Goal: Browse casually: Explore the website without a specific task or goal

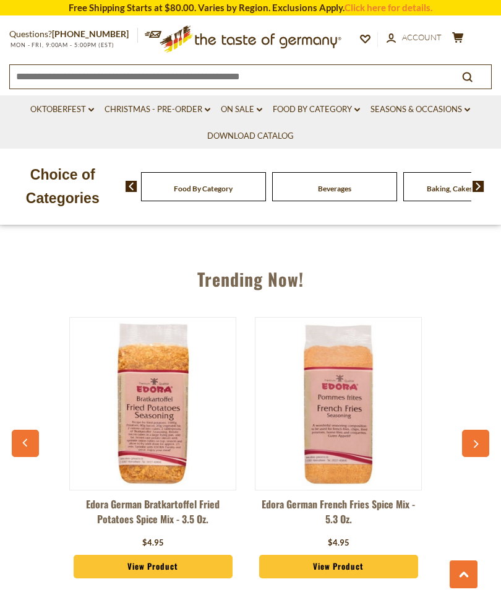
click at [477, 452] on button "button" at bounding box center [475, 443] width 27 height 27
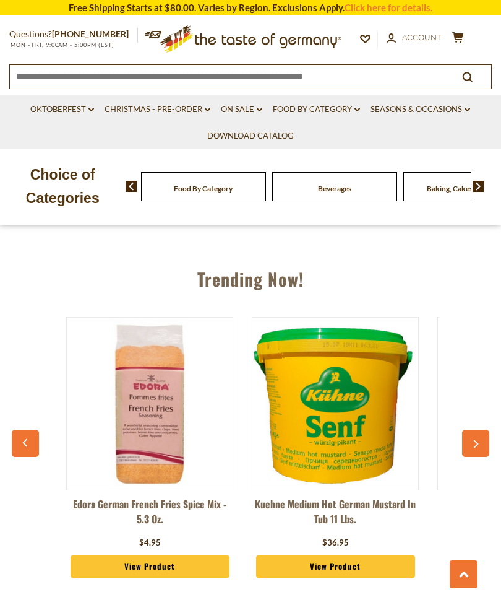
click at [482, 447] on button "button" at bounding box center [475, 443] width 27 height 27
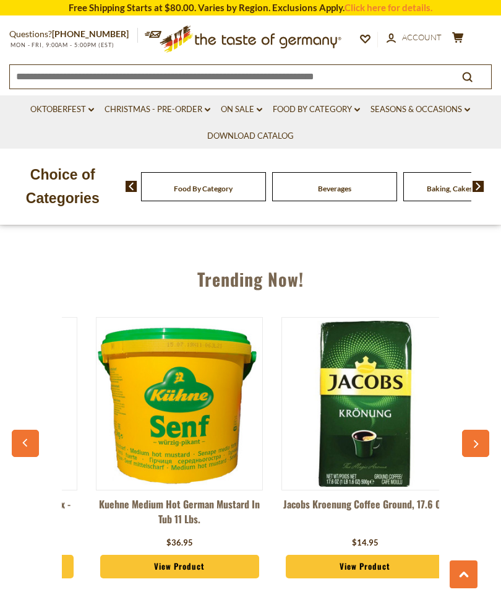
click at [476, 443] on icon "button" at bounding box center [476, 444] width 5 height 8
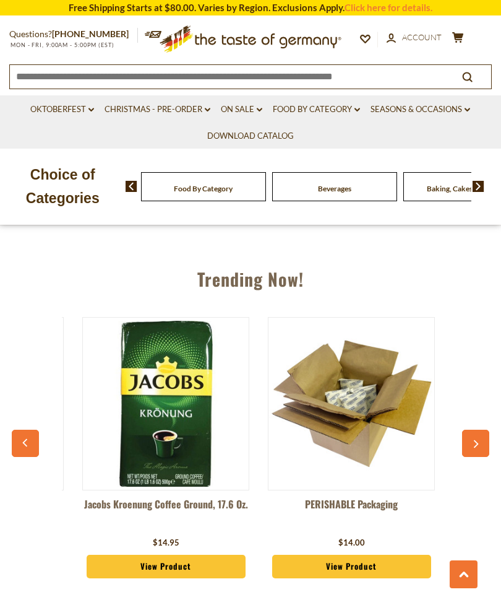
click at [472, 443] on icon "button" at bounding box center [476, 444] width 8 height 9
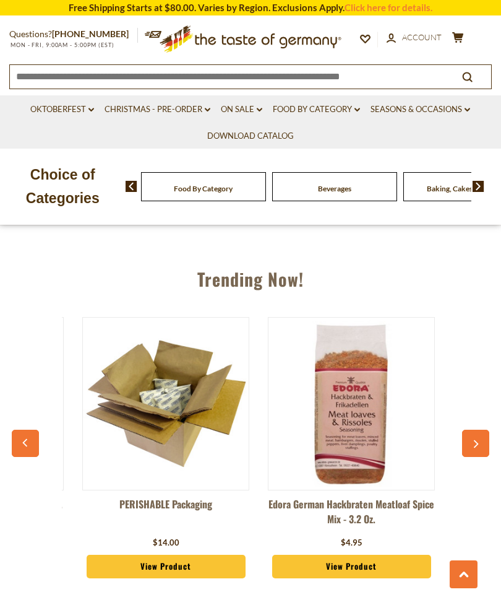
click at [478, 440] on icon "button" at bounding box center [476, 444] width 8 height 9
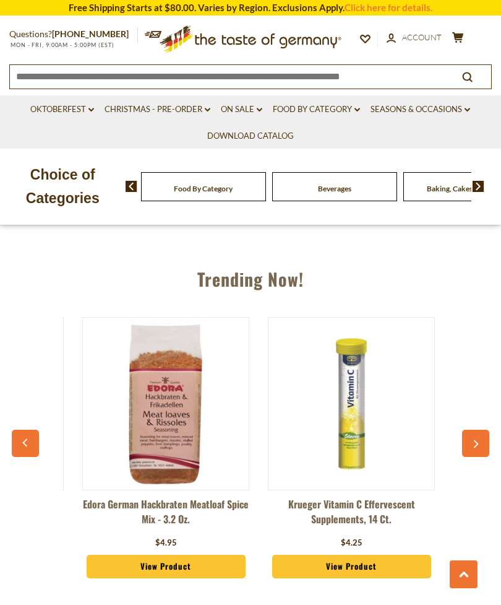
click at [478, 440] on icon "button" at bounding box center [476, 444] width 8 height 9
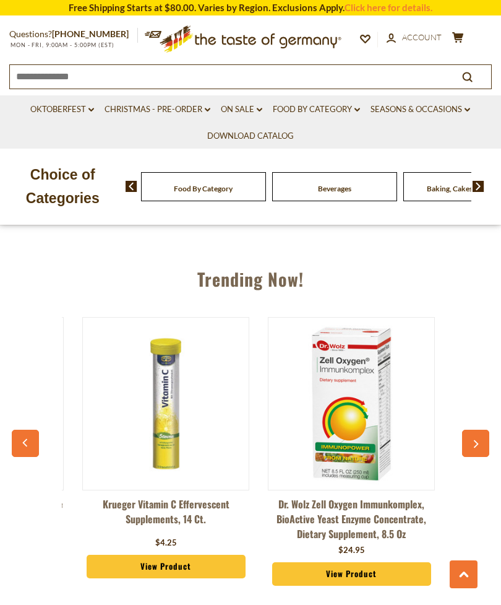
click at [482, 441] on button "button" at bounding box center [475, 443] width 27 height 27
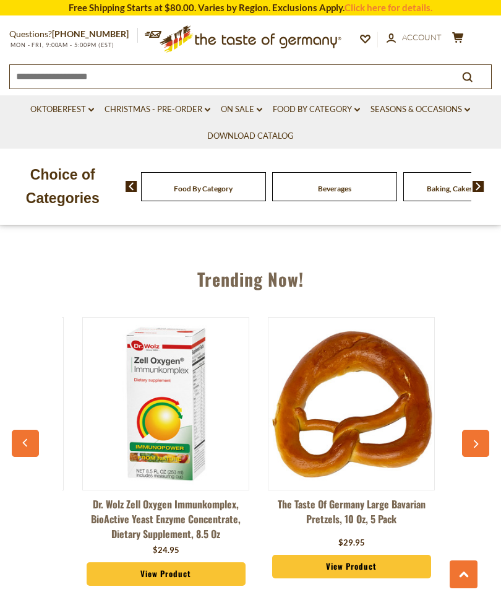
click at [483, 439] on button "button" at bounding box center [475, 443] width 27 height 27
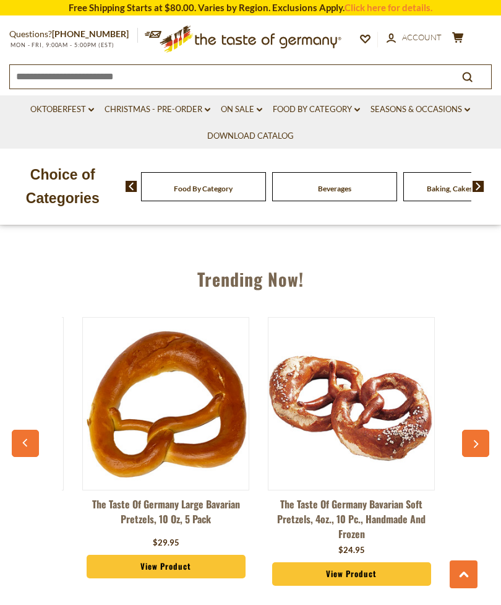
click at [479, 440] on icon "button" at bounding box center [476, 444] width 8 height 9
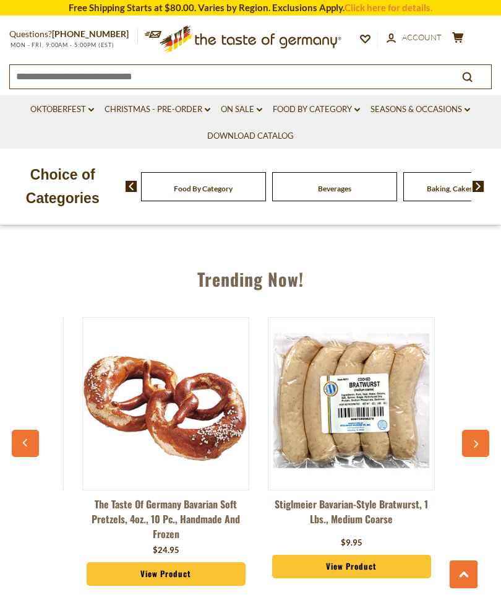
click at [481, 437] on button "button" at bounding box center [475, 443] width 27 height 27
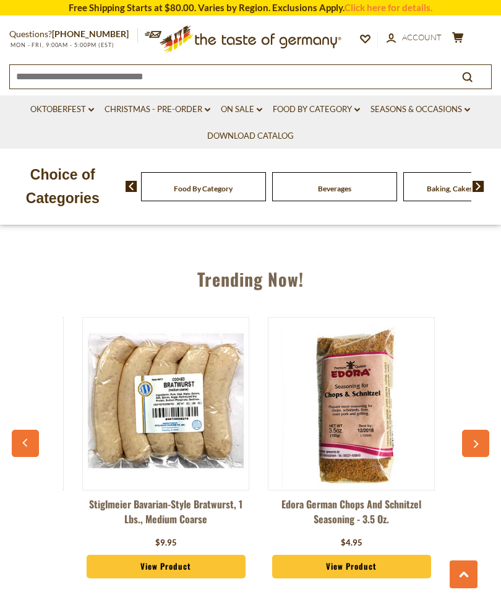
click at [484, 439] on button "button" at bounding box center [475, 443] width 27 height 27
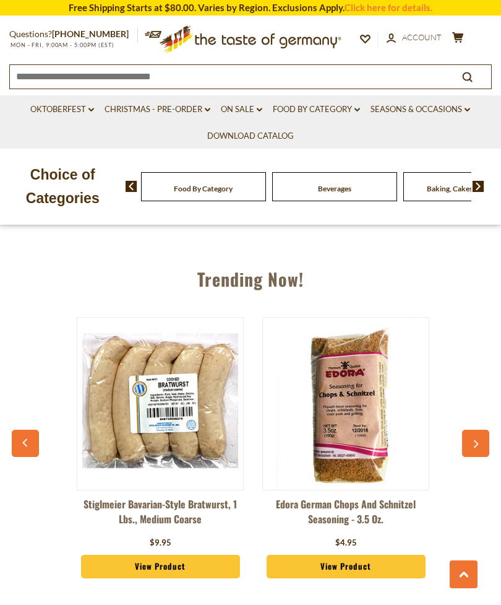
click at [488, 433] on button "button" at bounding box center [475, 443] width 27 height 27
click at [478, 440] on icon "button" at bounding box center [476, 444] width 8 height 9
click at [460, 437] on div "Edora German Bratkartoffel Fried Potatoes Spice Mix - 3.5 oz. $4.95 View Produc…" at bounding box center [250, 454] width 471 height 306
click at [475, 441] on icon "button" at bounding box center [476, 444] width 8 height 9
click at [482, 440] on button "button" at bounding box center [475, 443] width 27 height 27
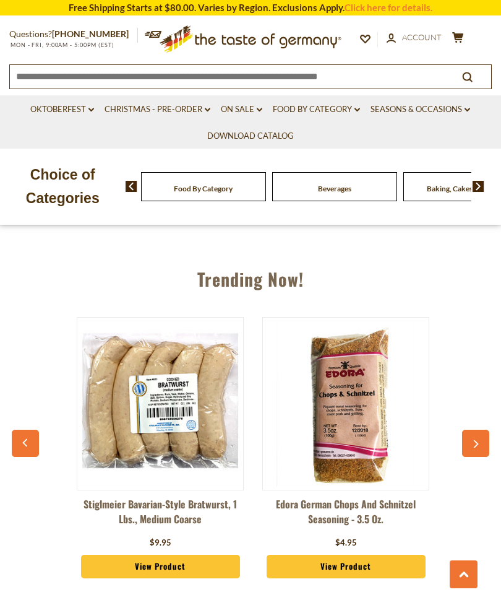
click at [475, 588] on button at bounding box center [464, 574] width 28 height 28
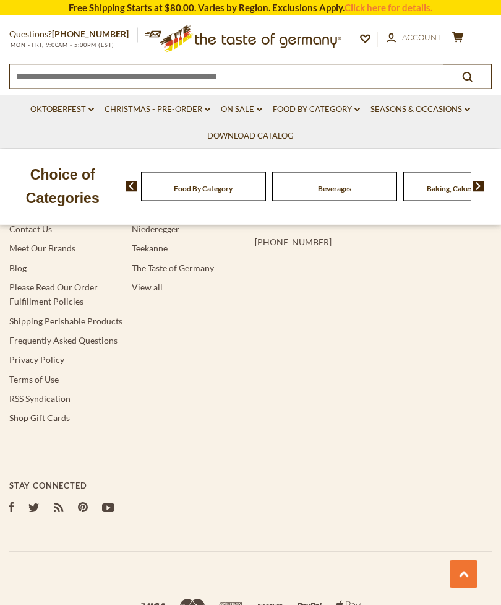
scroll to position [2391, 0]
